Goal: Browse casually: Explore the website without a specific task or goal

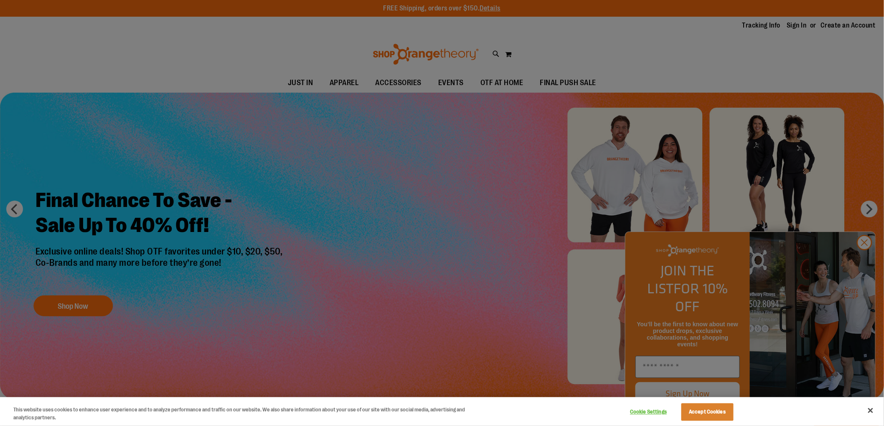
click at [520, 218] on div at bounding box center [442, 213] width 884 height 426
click at [719, 411] on button "Accept Cookies" at bounding box center [707, 413] width 52 height 18
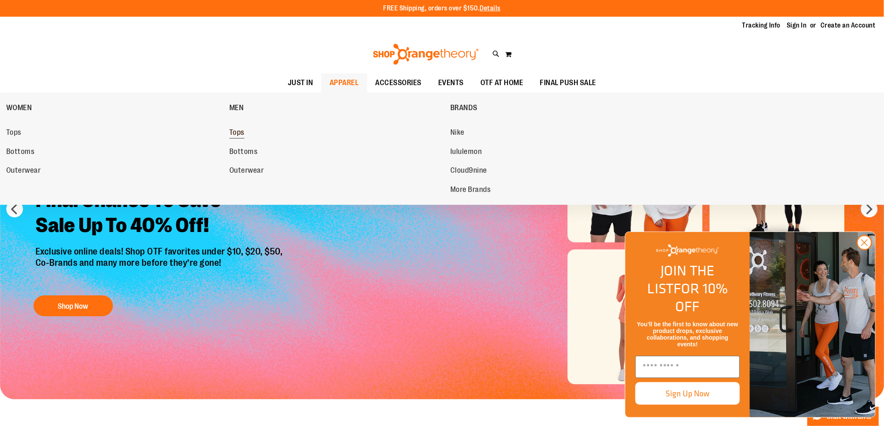
click at [233, 133] on span "Tops" at bounding box center [236, 133] width 15 height 10
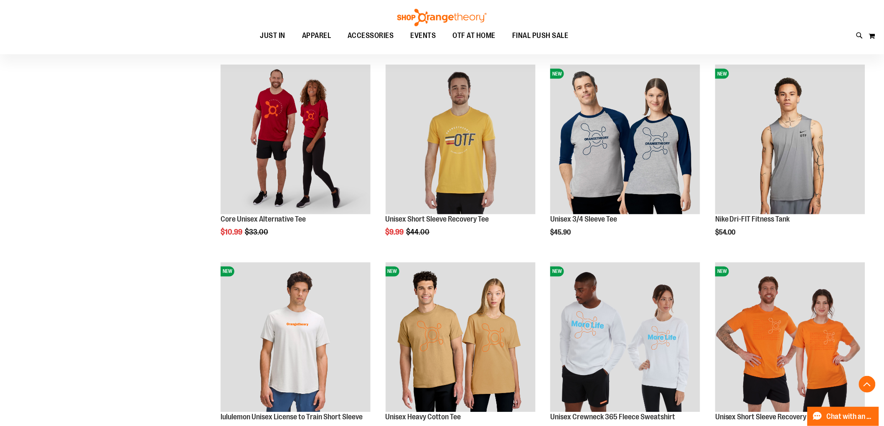
scroll to position [496, 0]
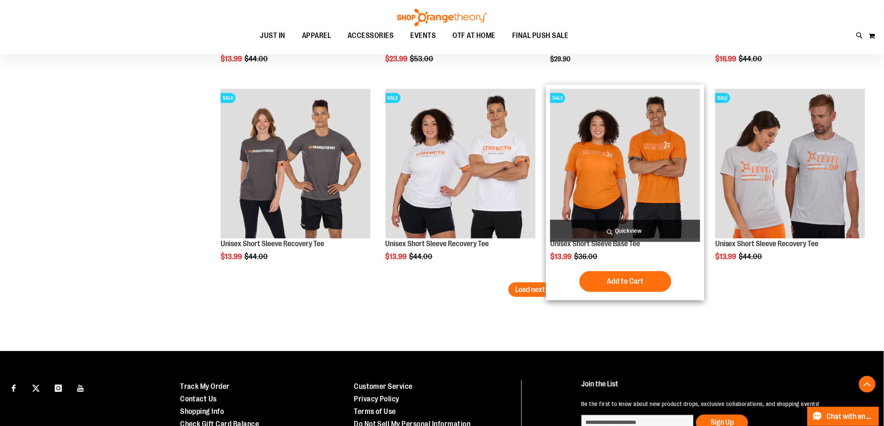
scroll to position [1745, 0]
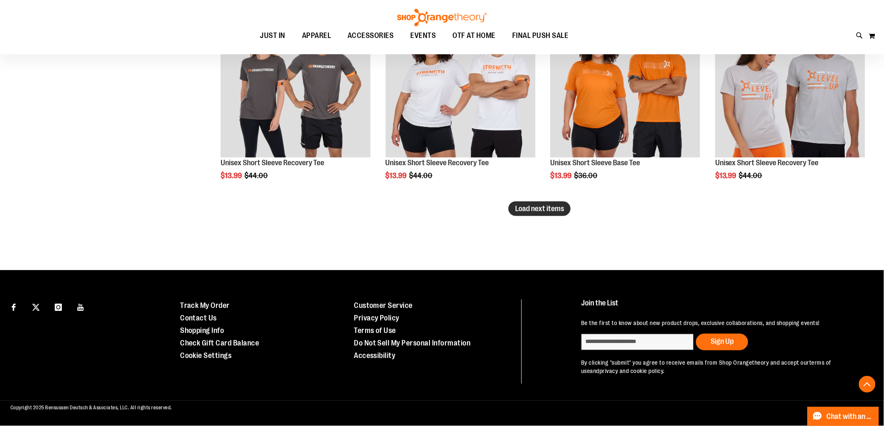
click at [547, 205] on span "Load next items" at bounding box center [539, 209] width 49 height 8
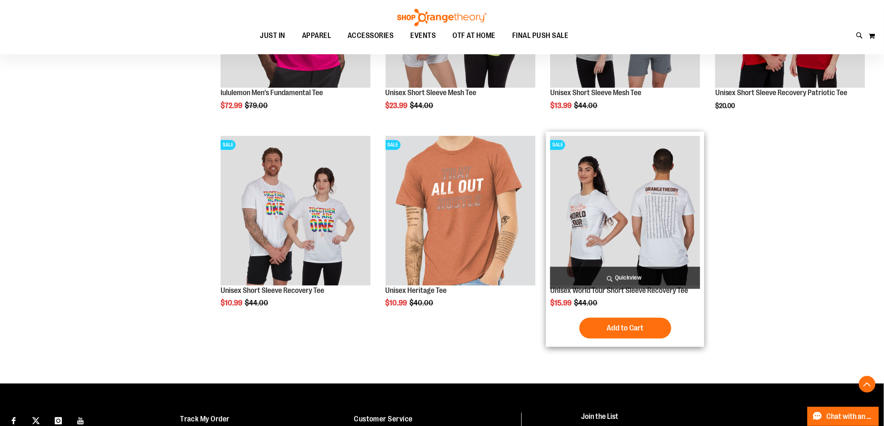
scroll to position [1987, 0]
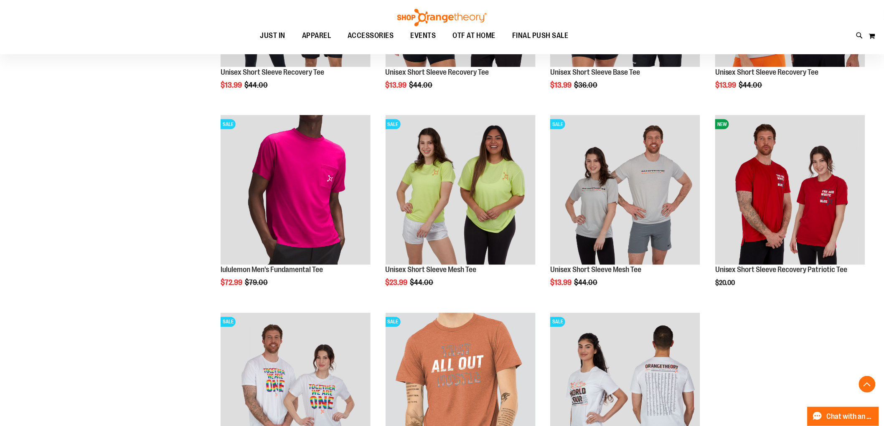
scroll to position [1709, 0]
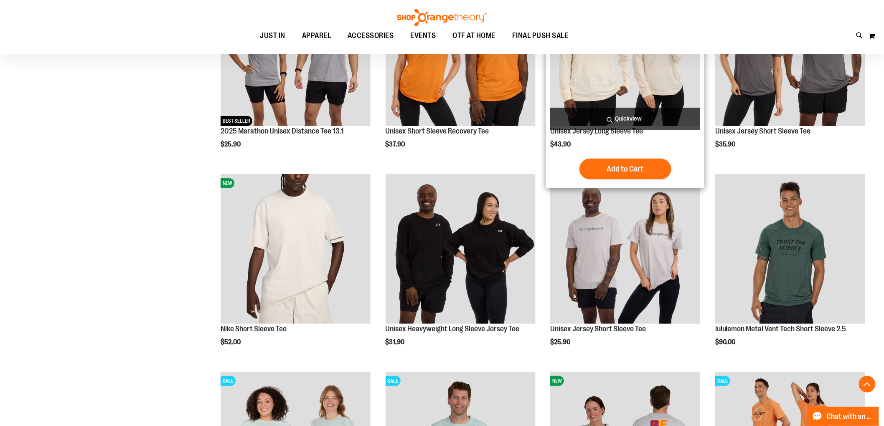
scroll to position [1198, 0]
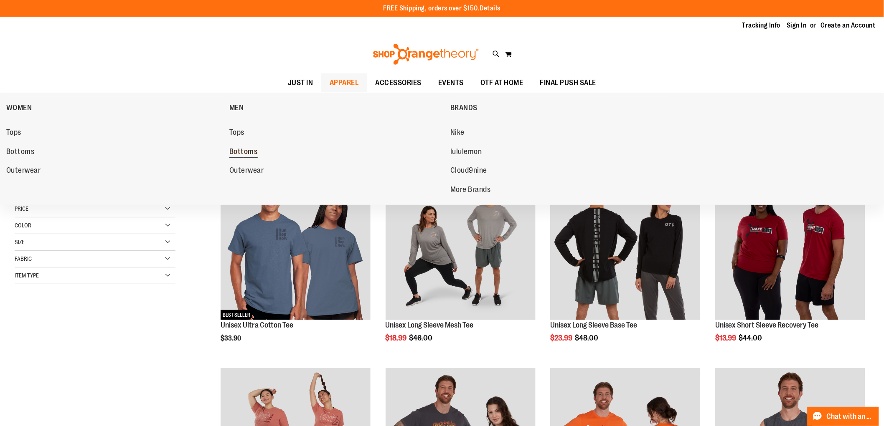
click at [244, 151] on span "Bottoms" at bounding box center [243, 152] width 28 height 10
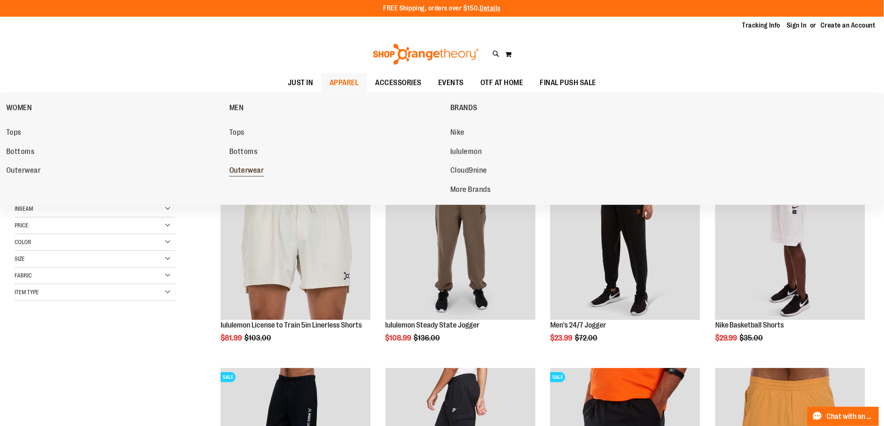
click at [248, 172] on span "Outerwear" at bounding box center [246, 171] width 35 height 10
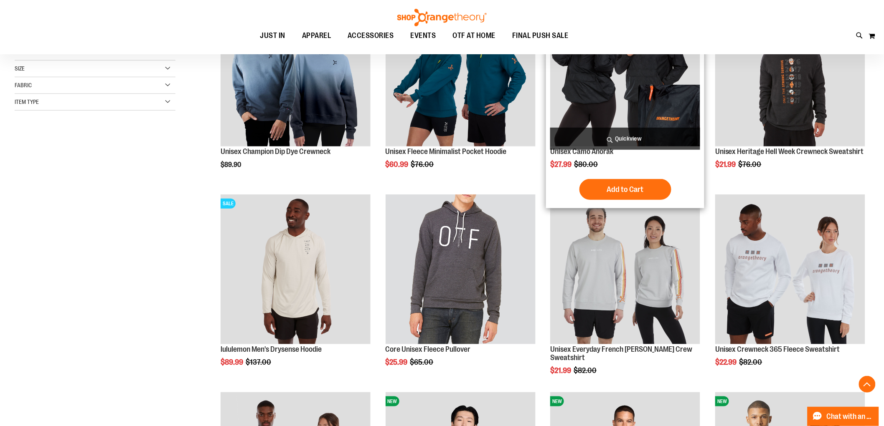
scroll to position [185, 0]
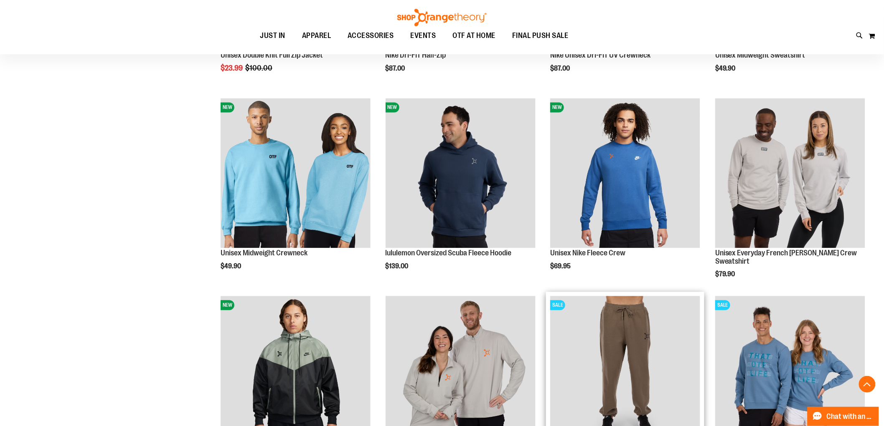
scroll to position [557, 0]
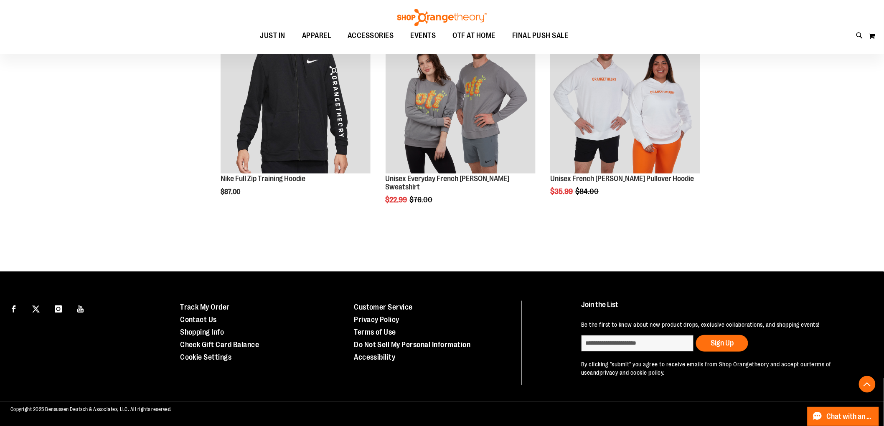
scroll to position [1532, 0]
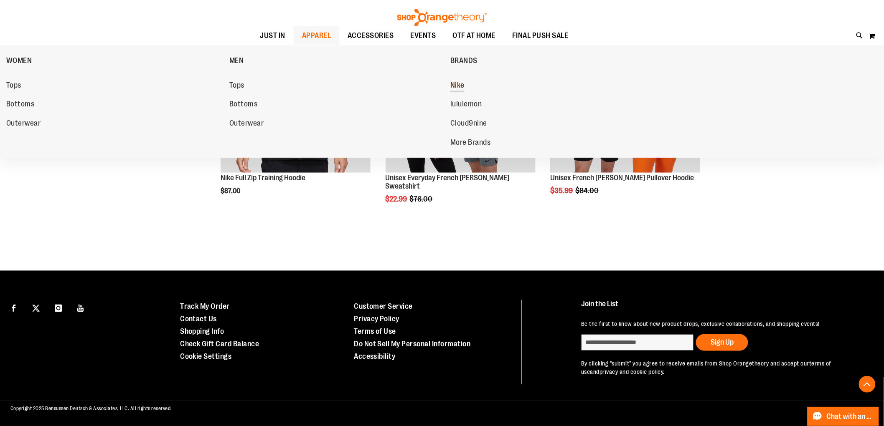
click at [462, 79] on link "Nike" at bounding box center [557, 85] width 215 height 15
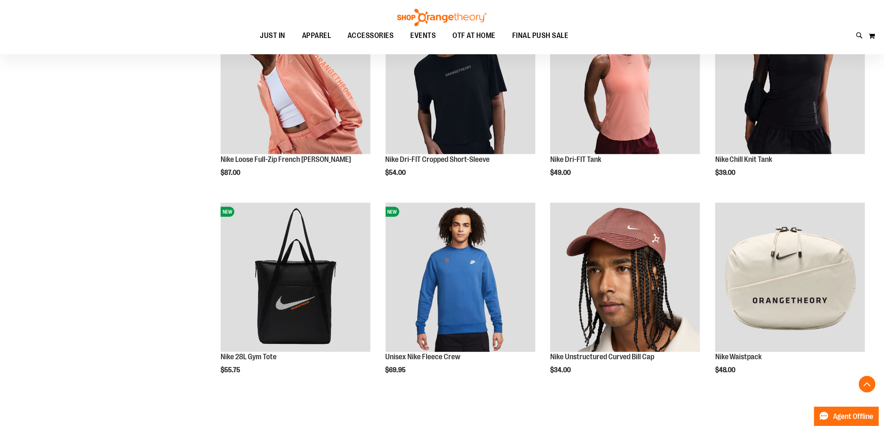
scroll to position [371, 0]
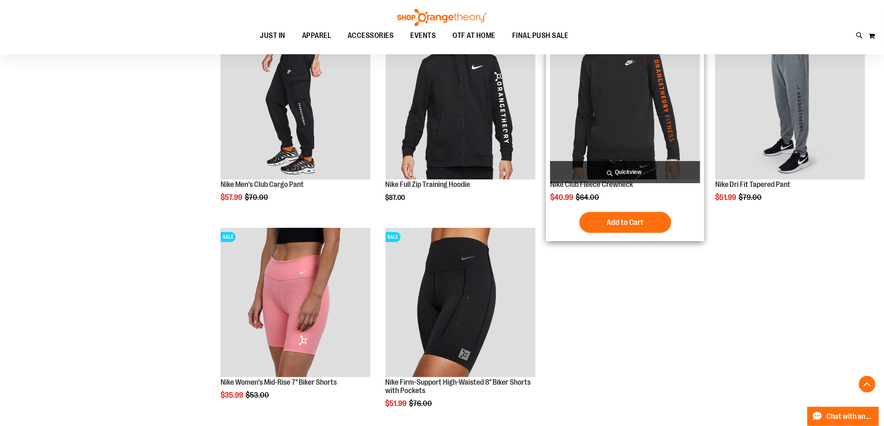
scroll to position [960, 0]
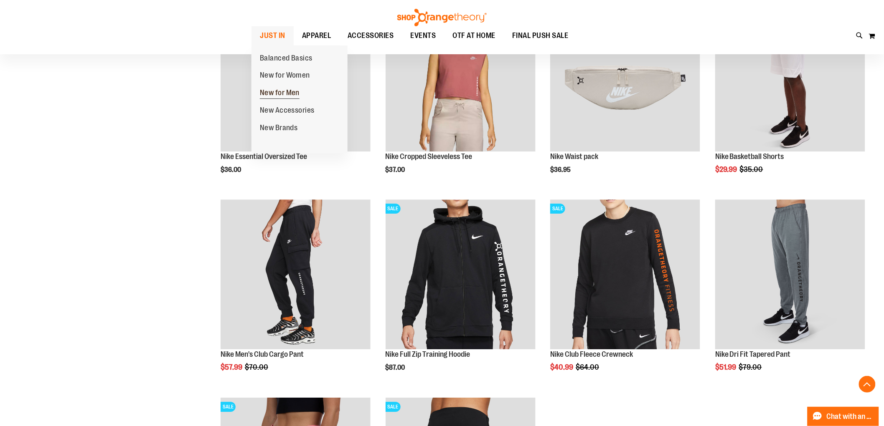
click at [287, 93] on span "New for Men" at bounding box center [280, 94] width 40 height 10
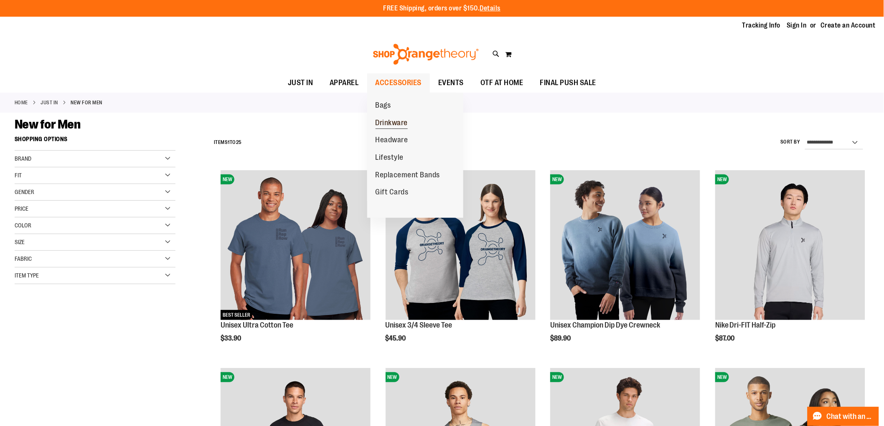
click at [395, 128] on span "Drinkware" at bounding box center [391, 124] width 33 height 10
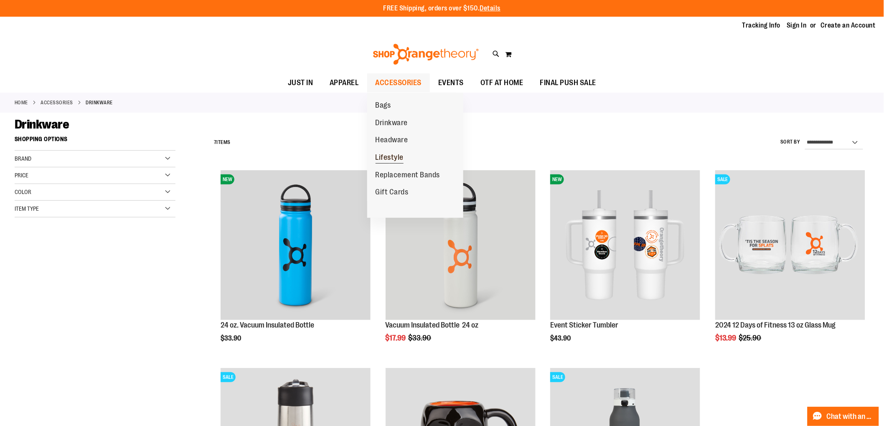
click at [395, 159] on span "Lifestyle" at bounding box center [389, 158] width 28 height 10
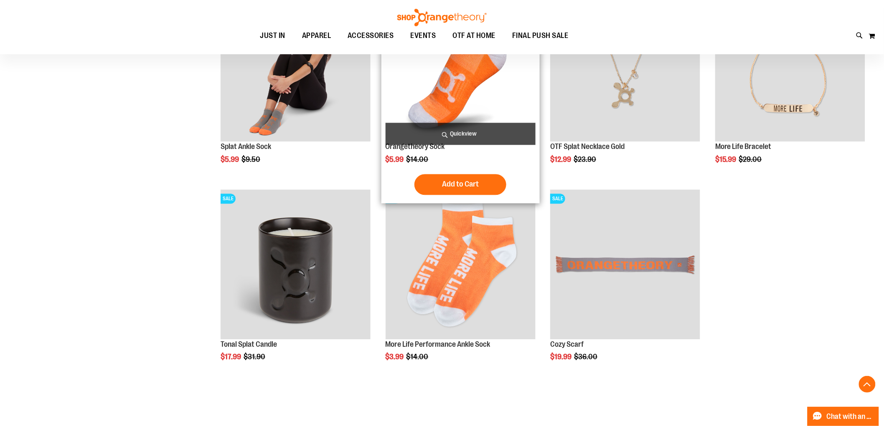
scroll to position [830, 0]
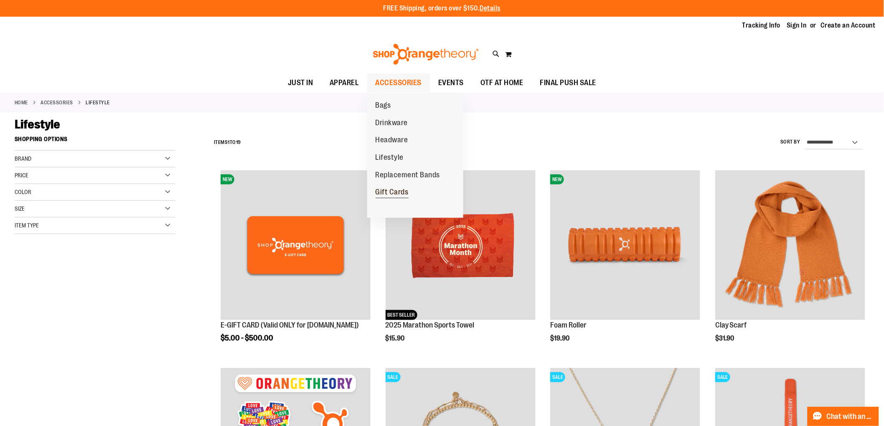
click at [393, 191] on span "Gift Cards" at bounding box center [391, 193] width 33 height 10
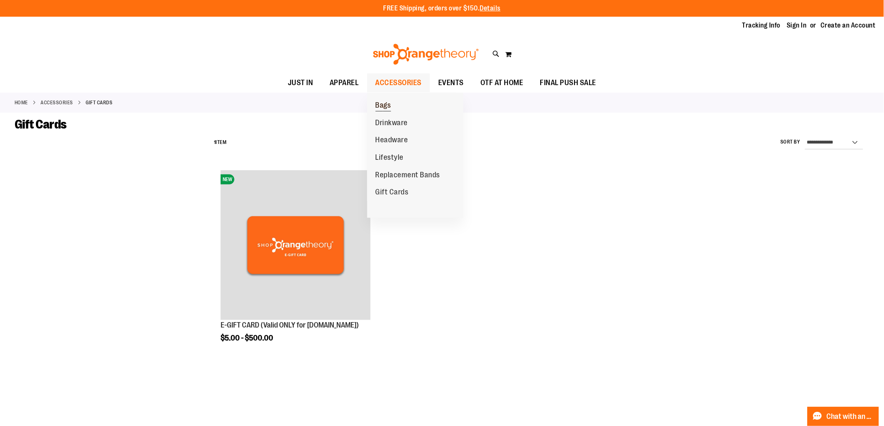
click at [382, 109] on span "Bags" at bounding box center [382, 106] width 15 height 10
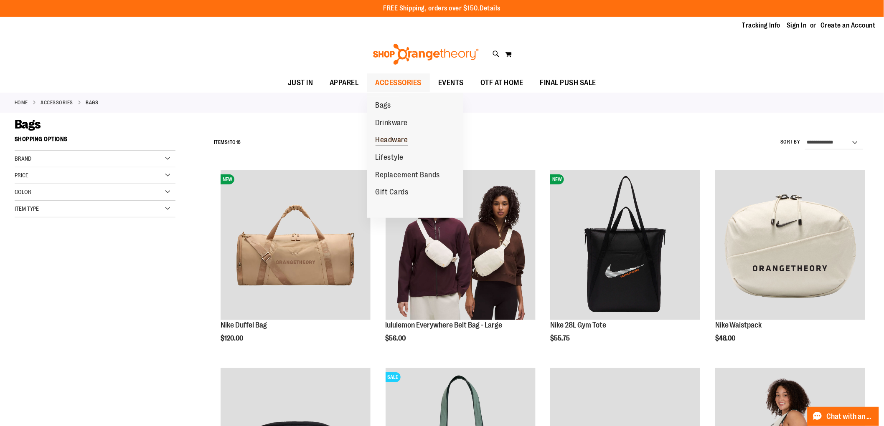
click at [397, 138] on span "Headware" at bounding box center [391, 141] width 33 height 10
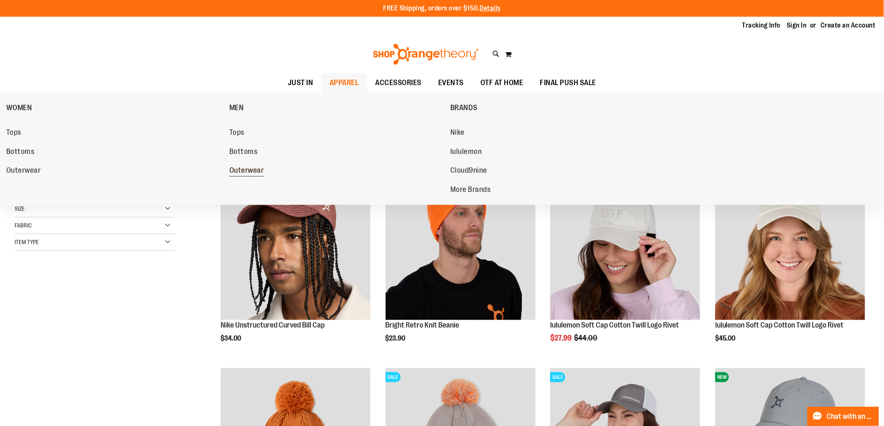
click at [252, 175] on span "Outerwear" at bounding box center [246, 171] width 35 height 10
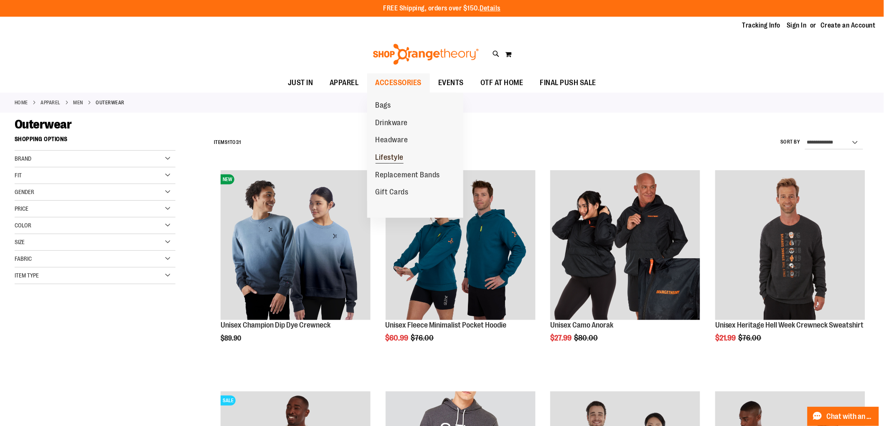
click at [385, 160] on span "Lifestyle" at bounding box center [389, 158] width 28 height 10
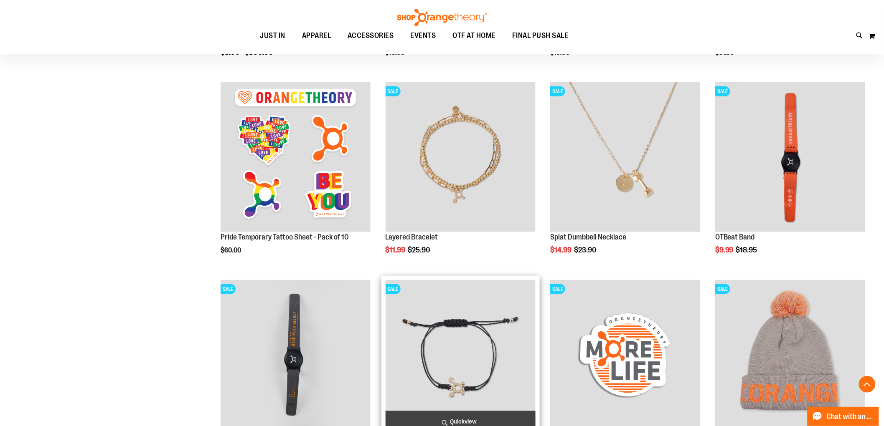
scroll to position [185, 0]
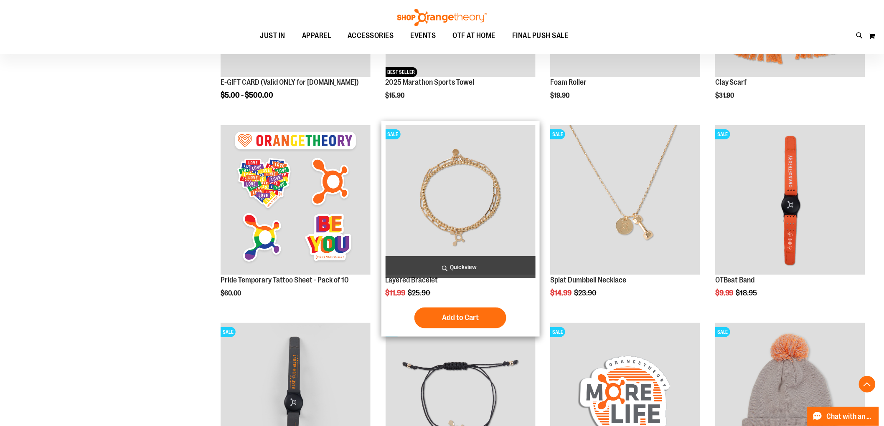
scroll to position [371, 0]
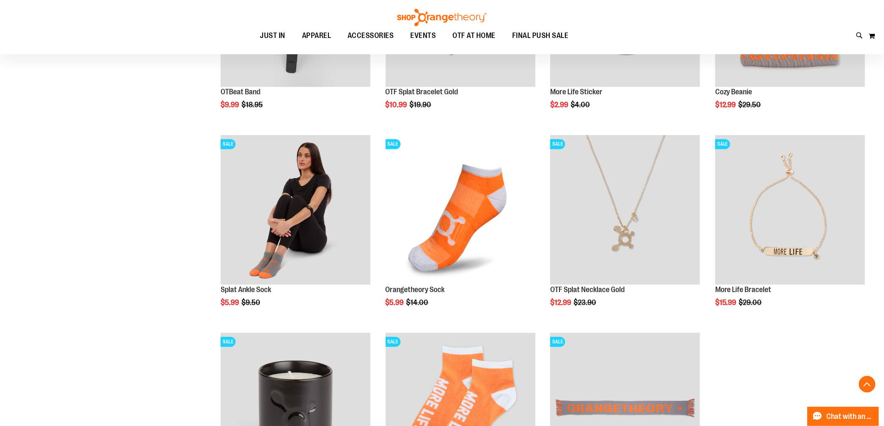
scroll to position [696, 0]
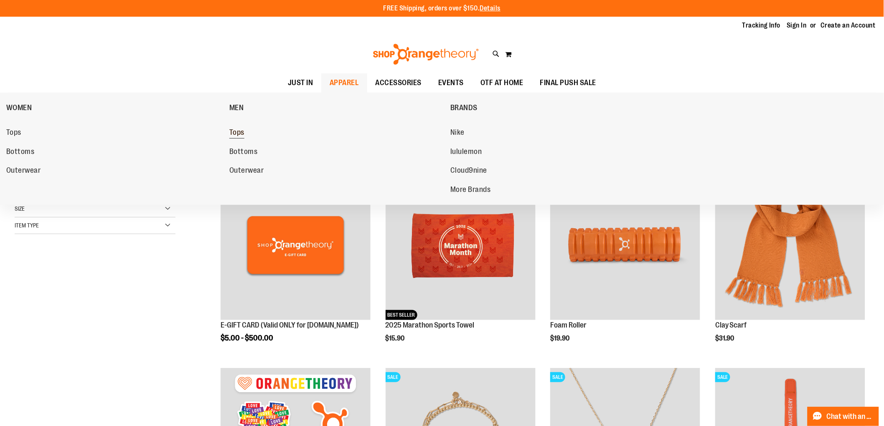
click at [238, 134] on span "Tops" at bounding box center [236, 133] width 15 height 10
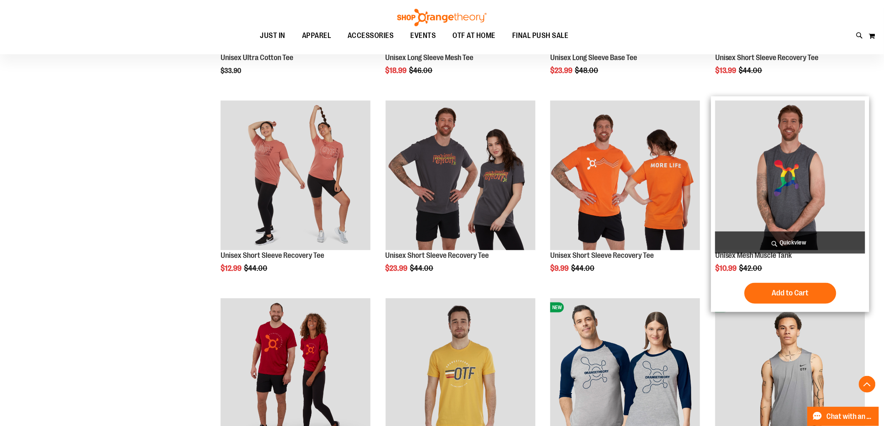
scroll to position [278, 0]
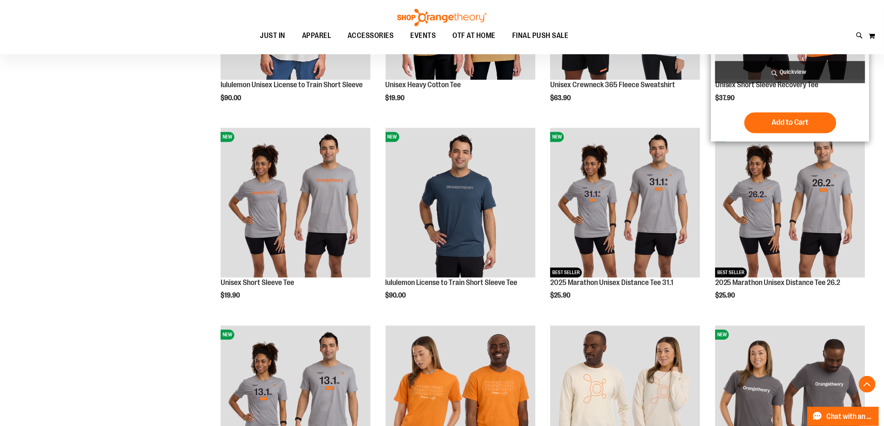
scroll to position [835, 0]
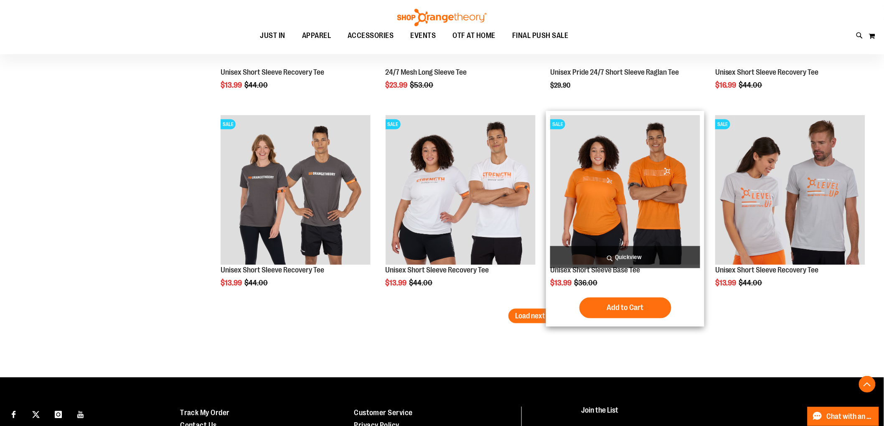
scroll to position [1606, 0]
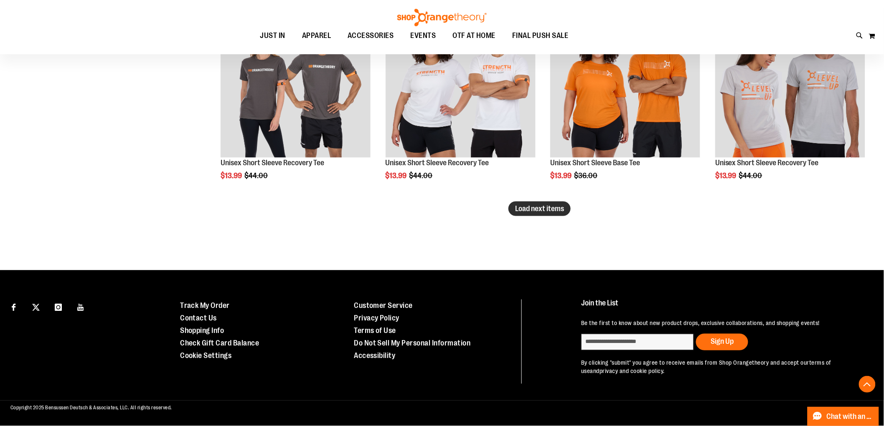
click at [531, 208] on span "Load next items" at bounding box center [539, 209] width 49 height 8
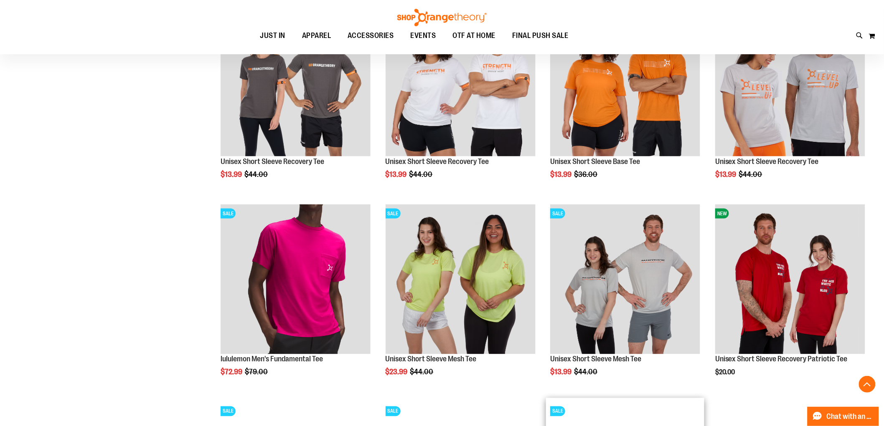
scroll to position [1745, 0]
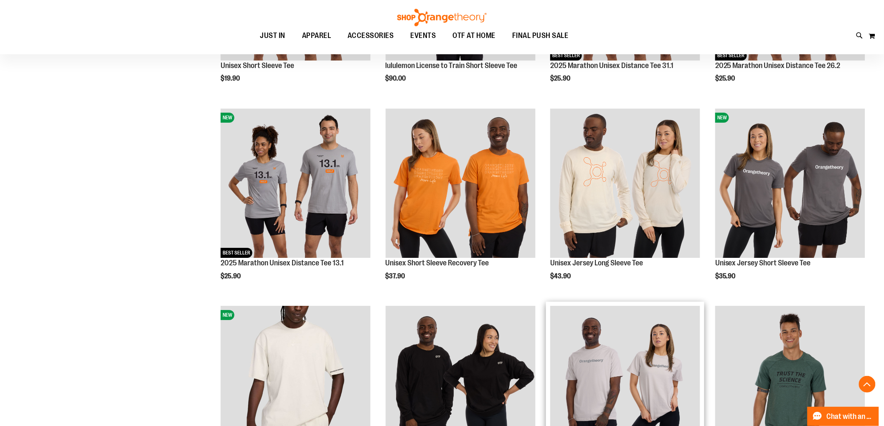
scroll to position [1049, 0]
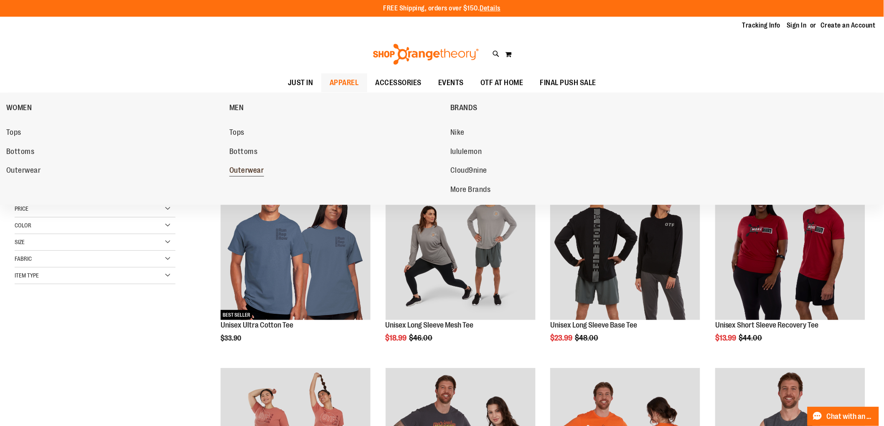
click at [256, 172] on span "Outerwear" at bounding box center [246, 171] width 35 height 10
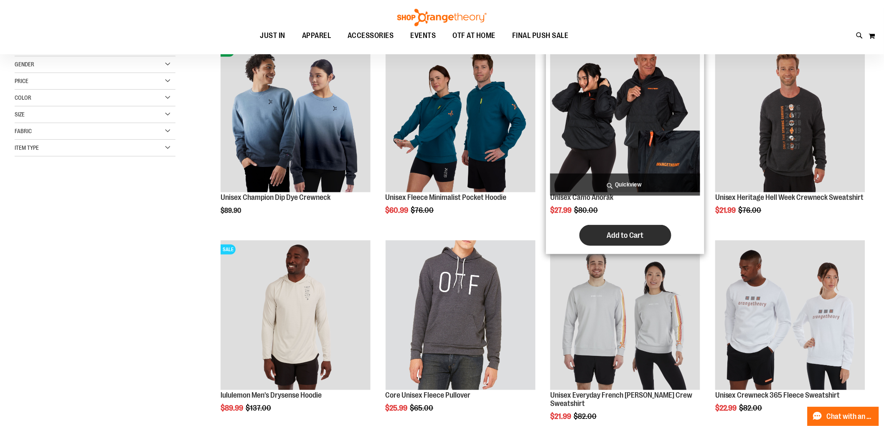
scroll to position [185, 0]
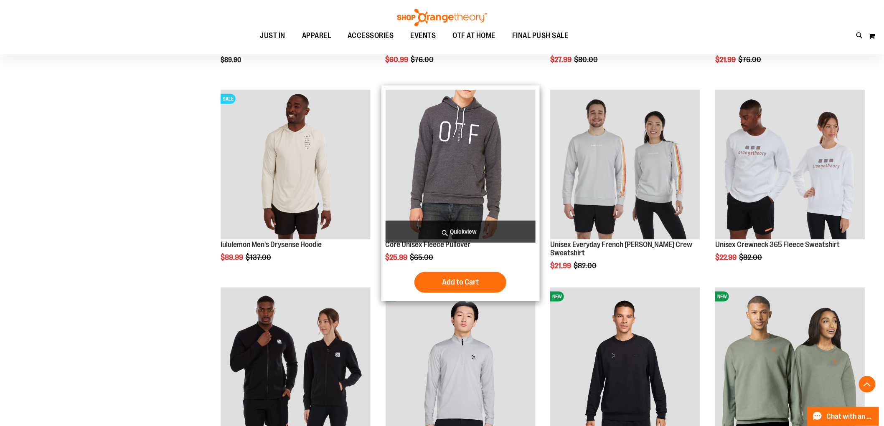
scroll to position [278, 0]
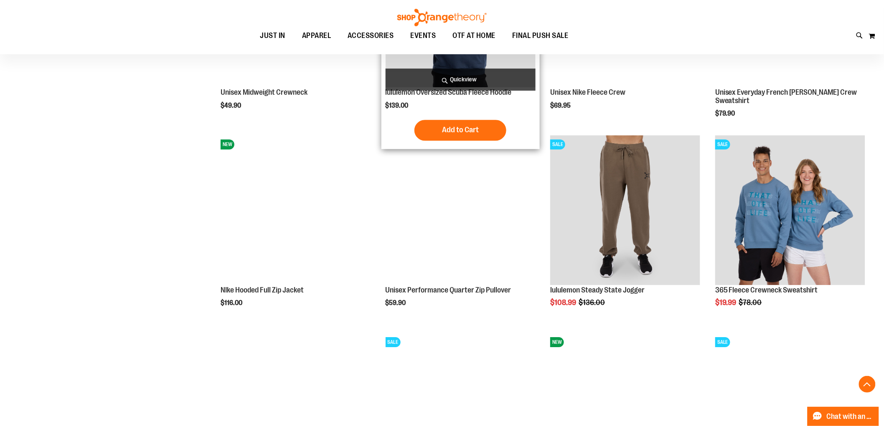
scroll to position [835, 0]
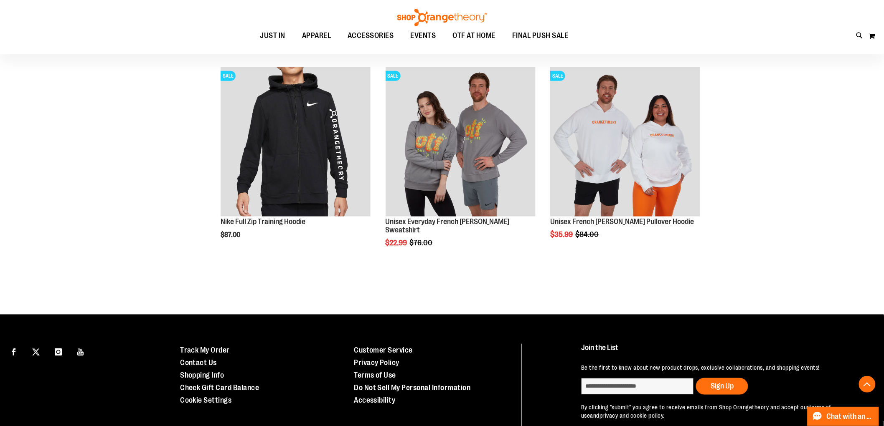
scroll to position [1393, 0]
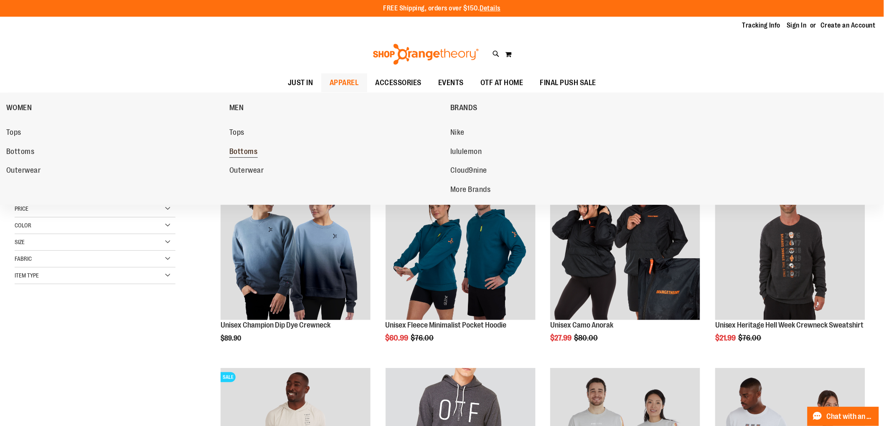
click at [244, 158] on span "Bottoms" at bounding box center [243, 152] width 28 height 10
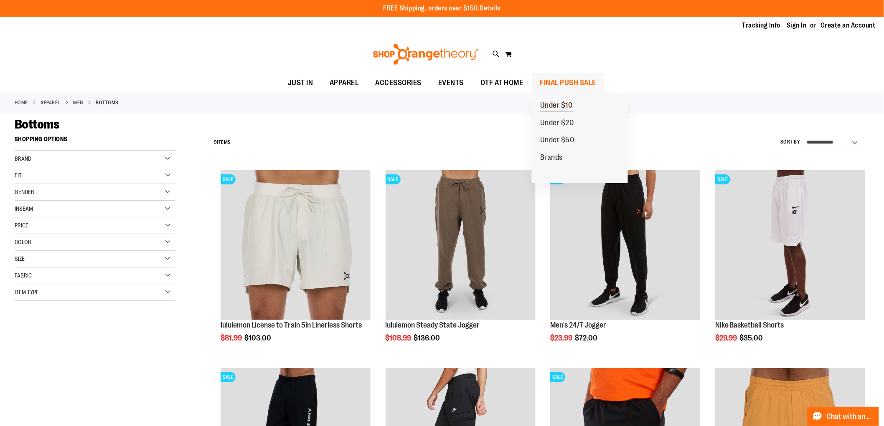
click at [565, 106] on span "Under $10" at bounding box center [556, 106] width 33 height 10
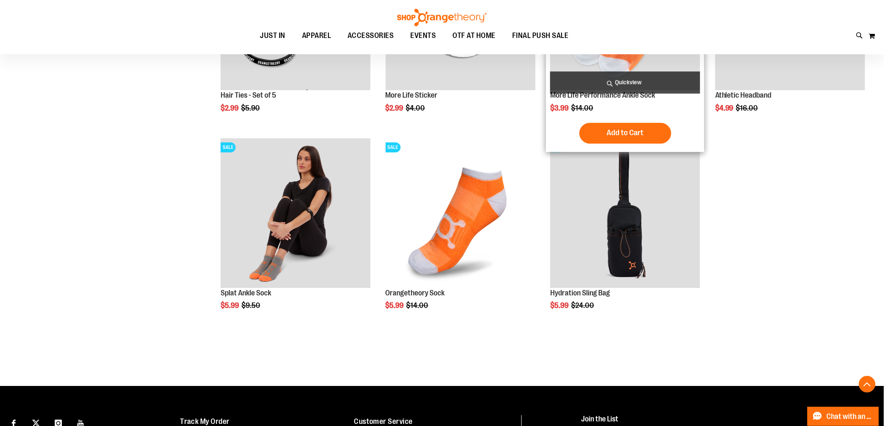
scroll to position [800, 0]
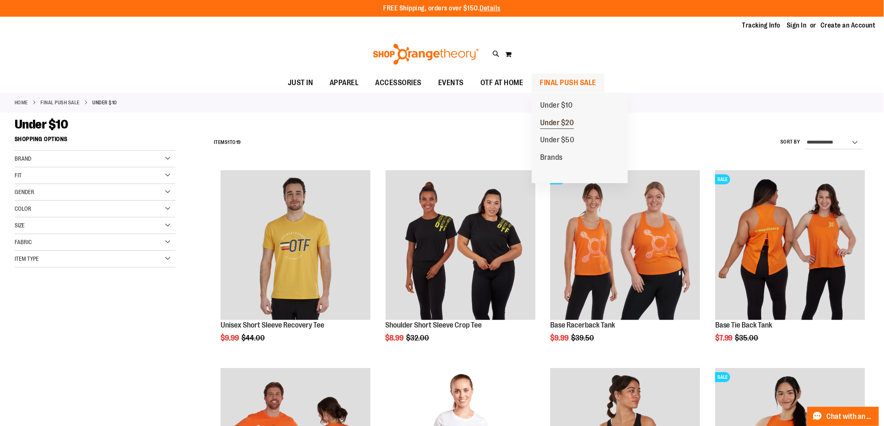
click at [569, 121] on span "Under $20" at bounding box center [557, 124] width 34 height 10
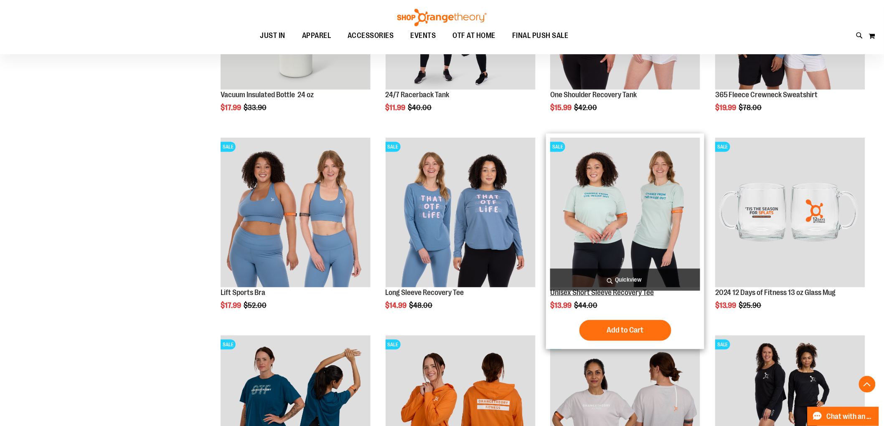
scroll to position [278, 0]
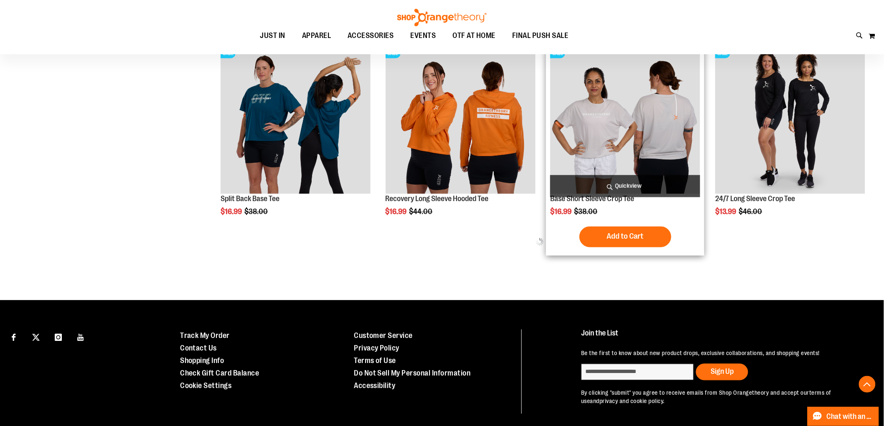
scroll to position [552, 0]
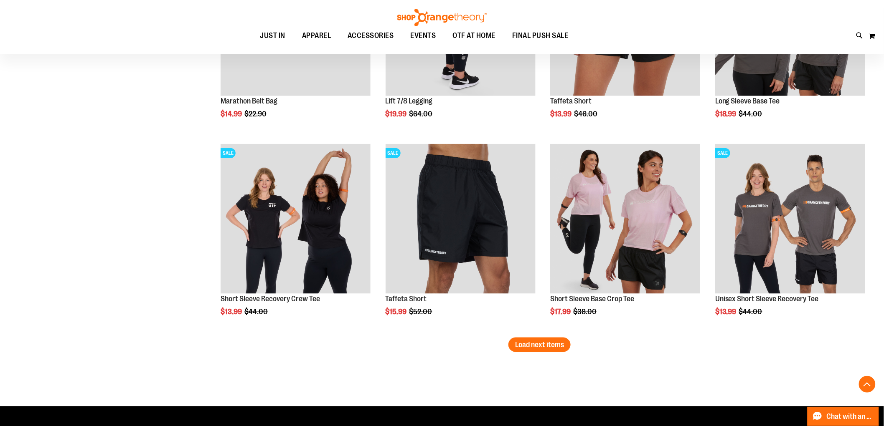
scroll to position [1745, 0]
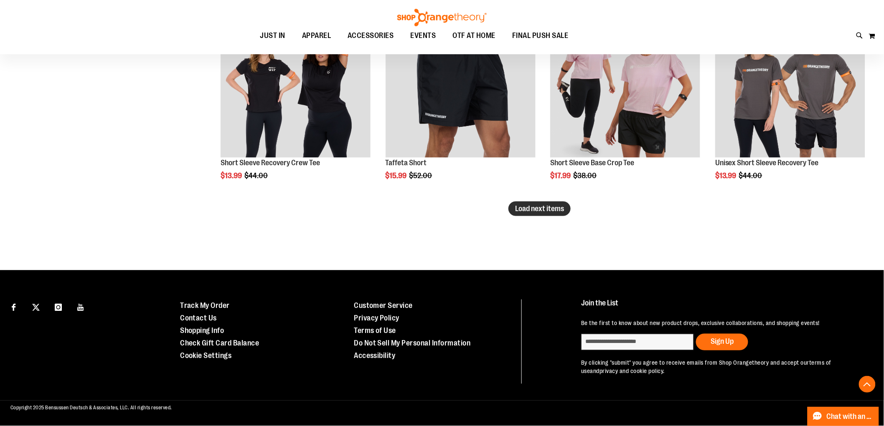
click at [537, 208] on span "Load next items" at bounding box center [539, 209] width 49 height 8
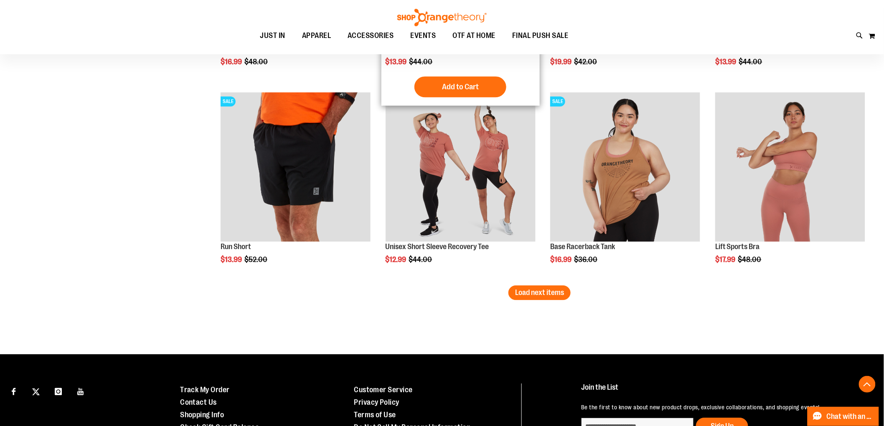
scroll to position [2256, 0]
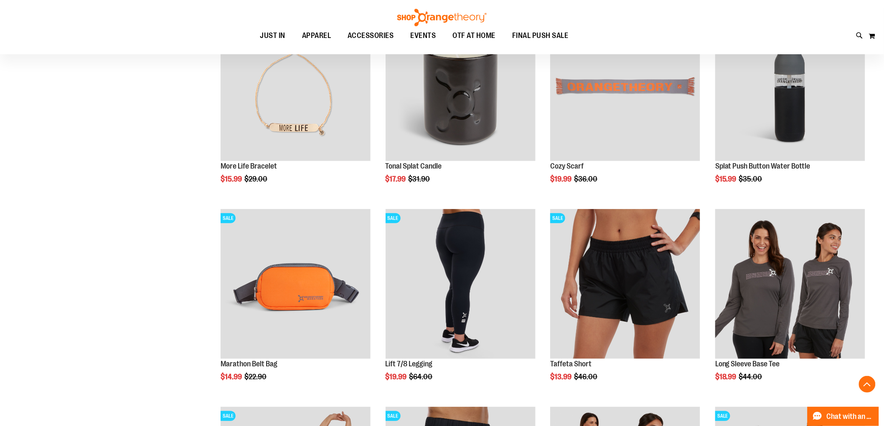
scroll to position [1328, 0]
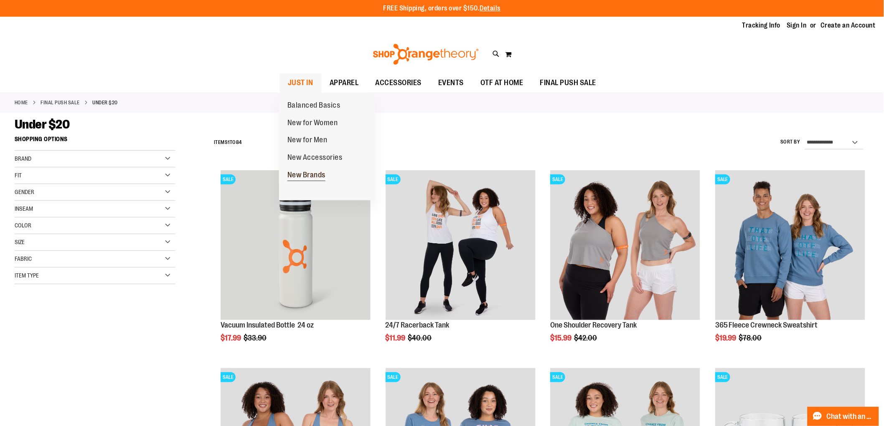
click at [312, 176] on span "New Brands" at bounding box center [306, 176] width 38 height 10
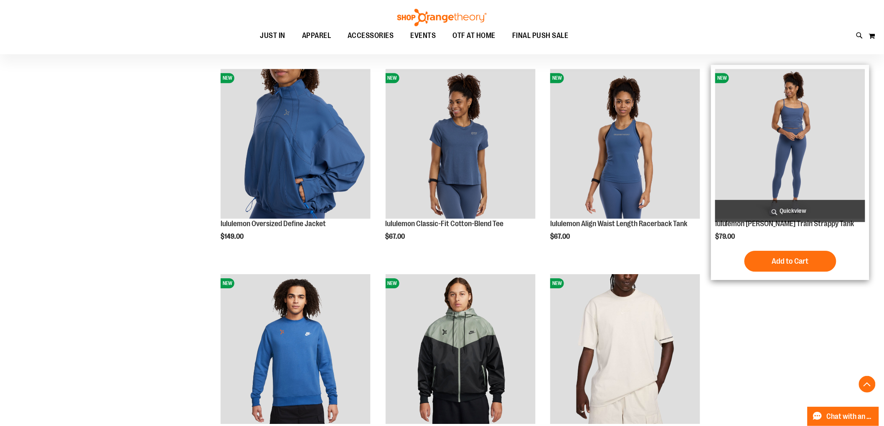
scroll to position [696, 0]
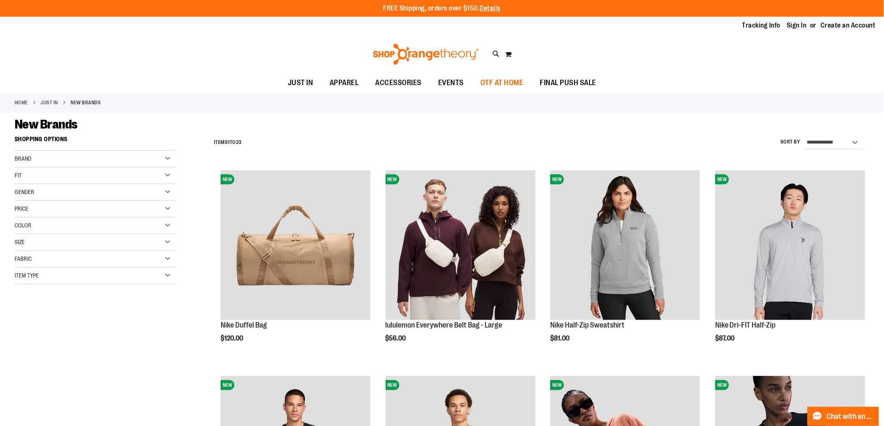
click at [511, 83] on span "OTF AT HOME" at bounding box center [501, 82] width 43 height 19
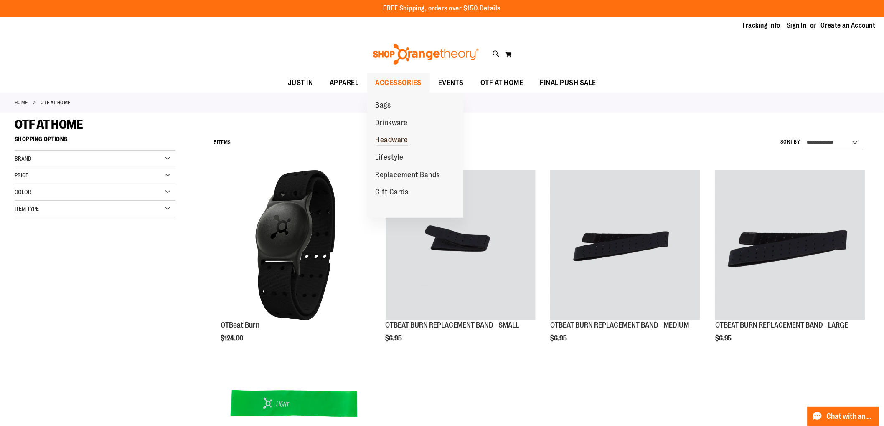
click at [397, 139] on span "Headware" at bounding box center [391, 141] width 33 height 10
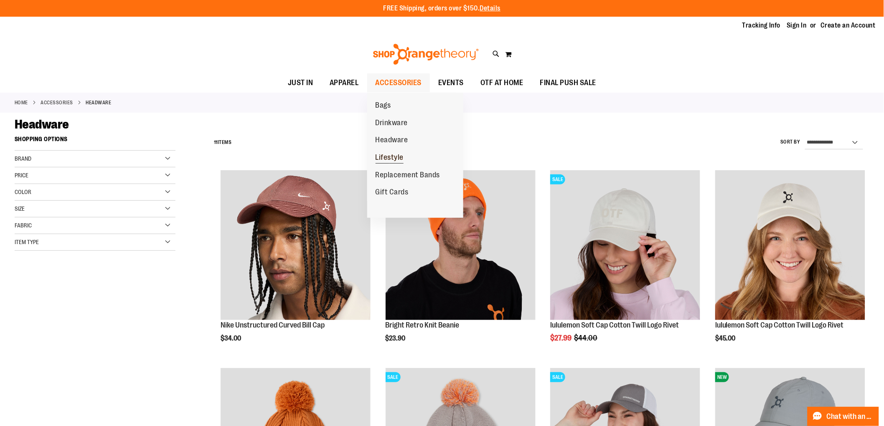
click at [394, 157] on span "Lifestyle" at bounding box center [389, 158] width 28 height 10
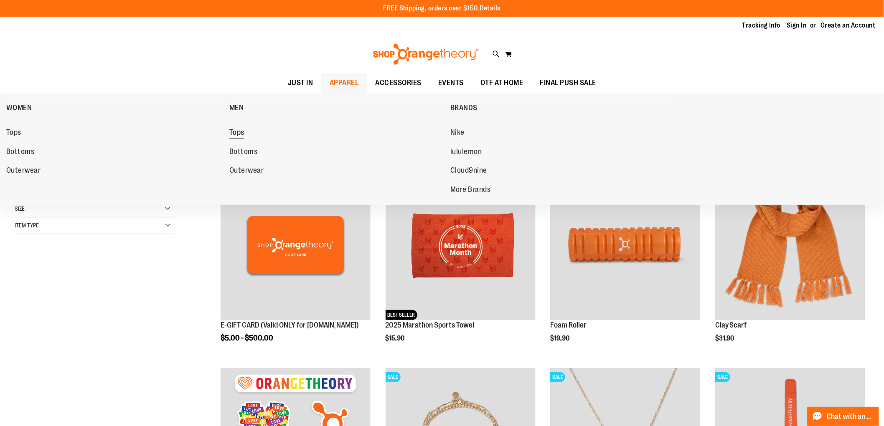
click at [246, 132] on link "Tops" at bounding box center [335, 132] width 213 height 15
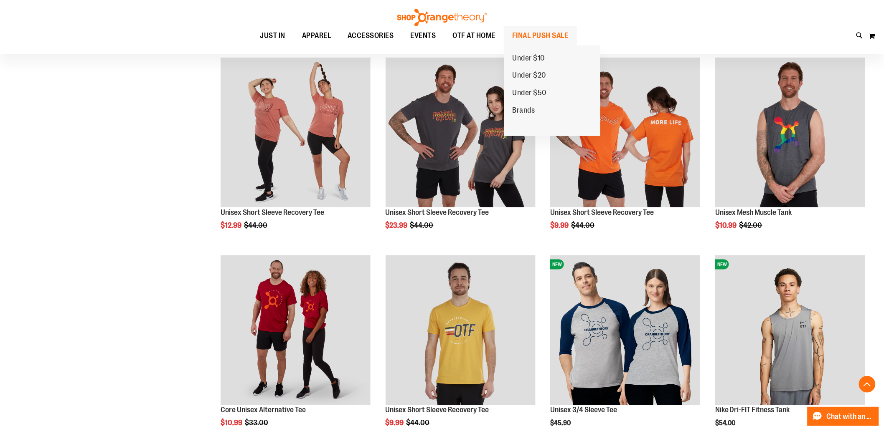
scroll to position [324, 0]
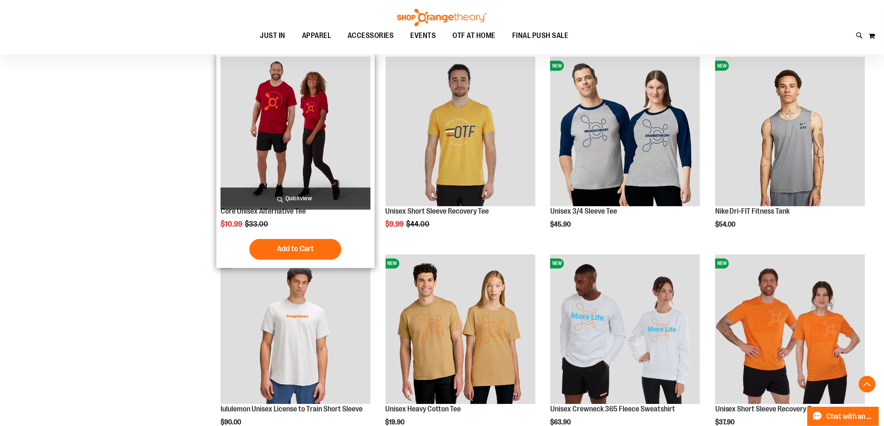
scroll to position [510, 0]
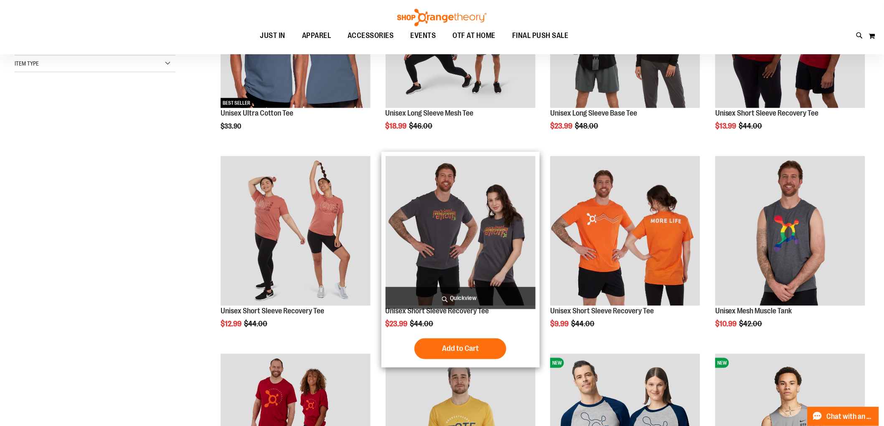
scroll to position [232, 0]
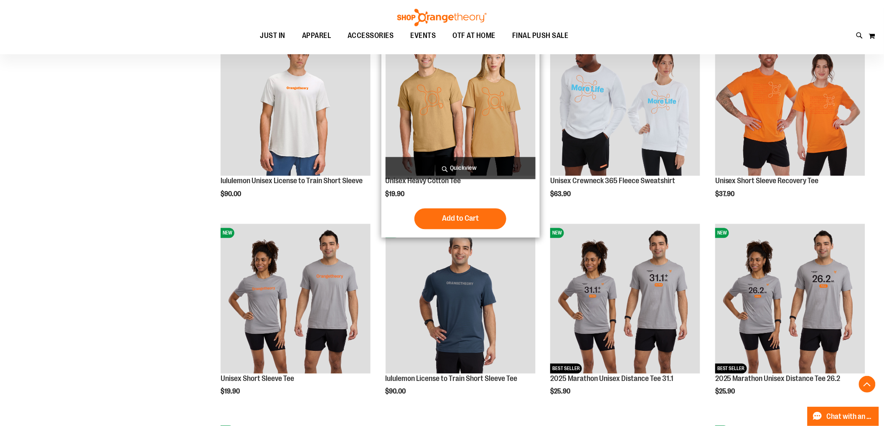
scroll to position [835, 0]
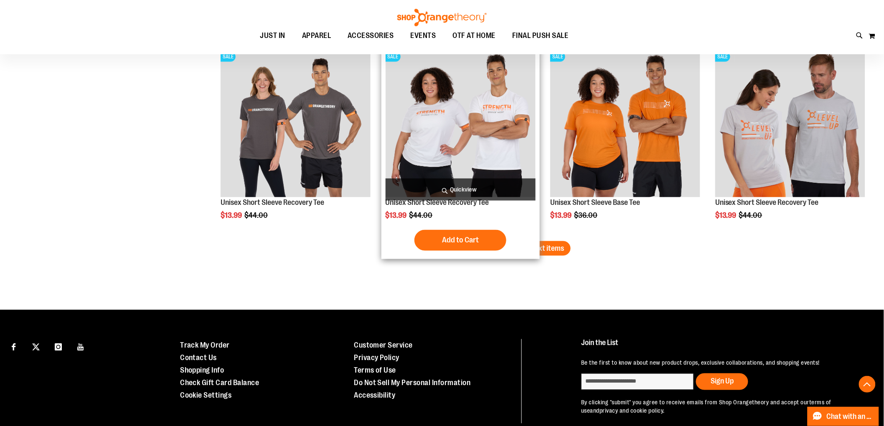
scroll to position [1716, 0]
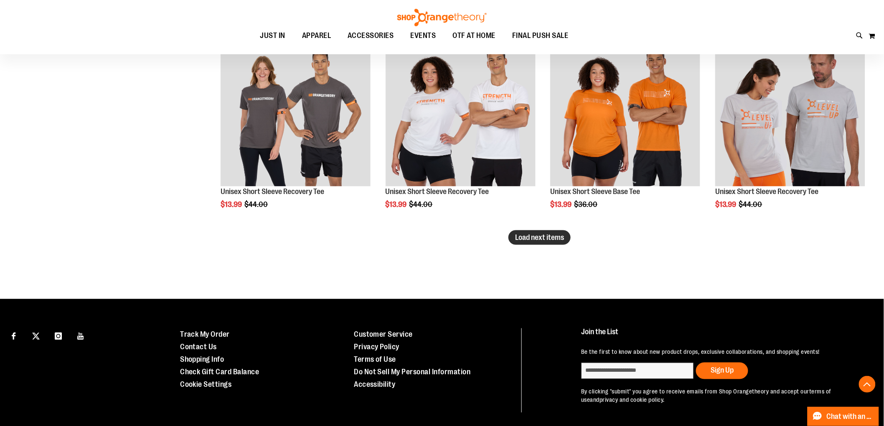
click at [539, 237] on span "Load next items" at bounding box center [539, 237] width 49 height 8
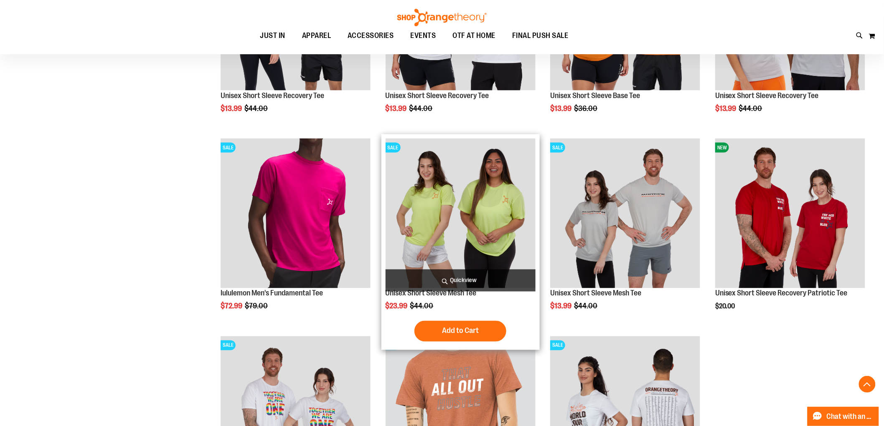
scroll to position [1856, 0]
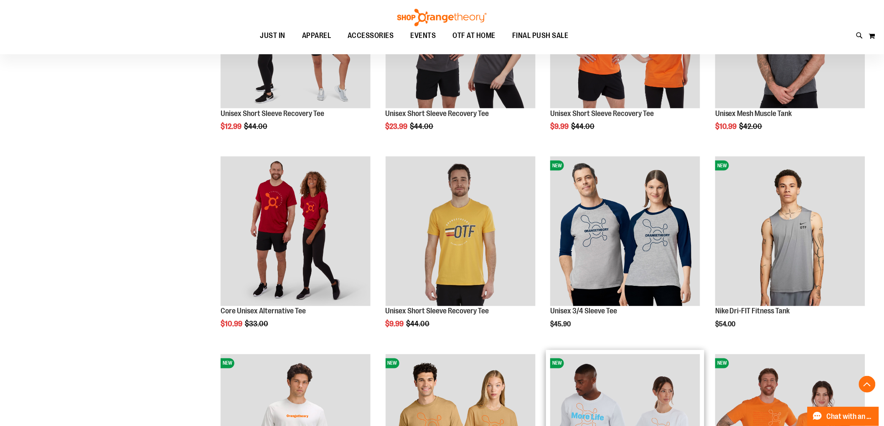
scroll to position [177, 0]
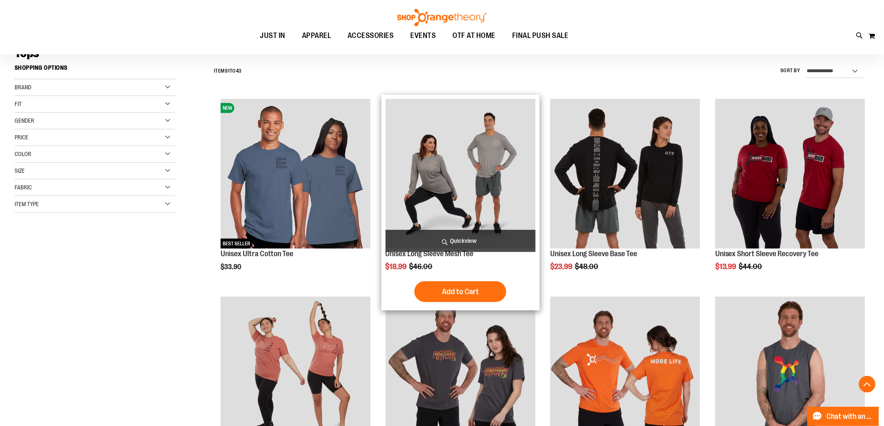
scroll to position [139, 0]
